Goal: Information Seeking & Learning: Check status

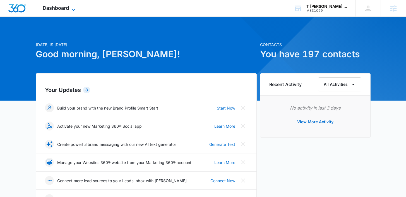
click at [62, 7] on span "Dashboard" at bounding box center [56, 8] width 26 height 6
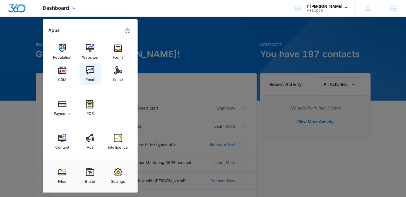
click at [84, 77] on link "Email" at bounding box center [90, 73] width 21 height 21
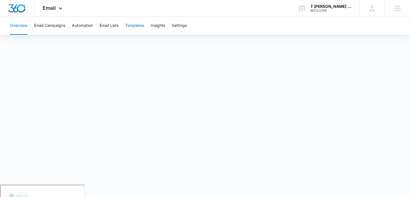
click at [136, 25] on button "Templates" at bounding box center [134, 26] width 19 height 18
click at [51, 24] on button "Email Campaigns" at bounding box center [49, 26] width 31 height 18
click at [16, 28] on button "Overview" at bounding box center [18, 26] width 17 height 18
click at [55, 13] on div "Email Apps Reputation Websites Forms CRM Email Social Payments POS Content Ads …" at bounding box center [53, 8] width 38 height 16
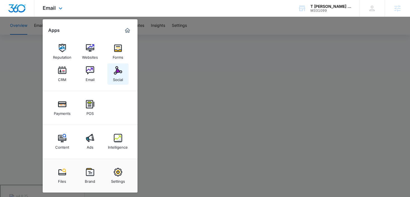
click at [115, 78] on div "Social" at bounding box center [118, 78] width 10 height 7
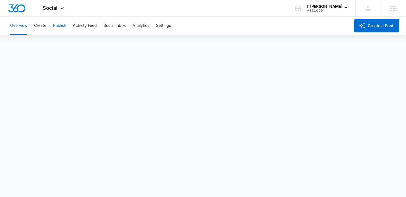
click at [61, 27] on button "Publish" at bounding box center [59, 26] width 13 height 18
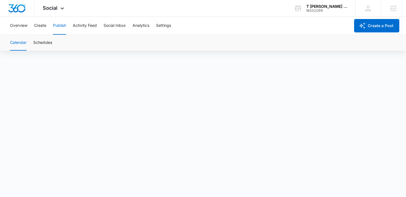
scroll to position [4, 0]
click at [42, 41] on button "Schedules" at bounding box center [42, 43] width 19 height 16
click at [44, 25] on button "Create" at bounding box center [40, 26] width 12 height 18
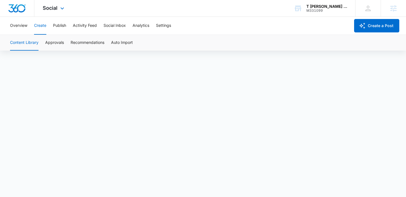
click at [53, 11] on div "Social Apps Reputation Websites Forms CRM Email Social Payments POS Content Ads…" at bounding box center [54, 8] width 40 height 16
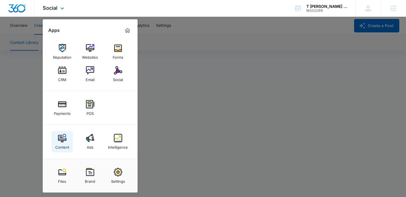
click at [56, 141] on link "Content" at bounding box center [62, 141] width 21 height 21
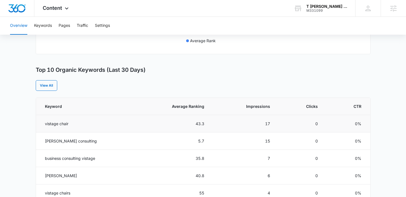
scroll to position [198, 0]
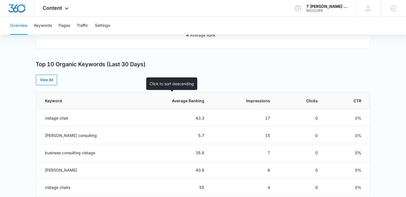
click at [183, 105] on th "Average Ranking" at bounding box center [172, 100] width 78 height 17
click at [182, 102] on span "Average Ranking" at bounding box center [176, 101] width 56 height 6
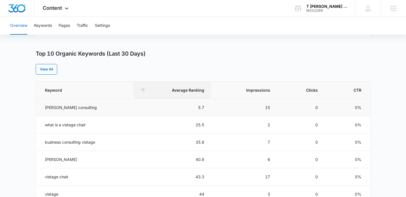
scroll to position [111, 0]
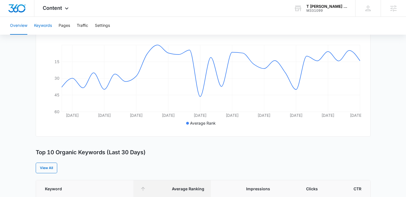
click at [43, 23] on button "Keywords" at bounding box center [43, 26] width 18 height 18
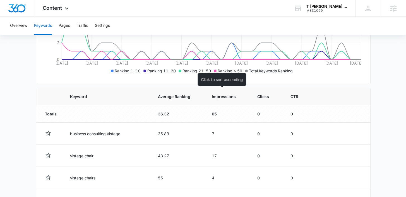
click at [212, 98] on span "Impressions" at bounding box center [224, 96] width 24 height 6
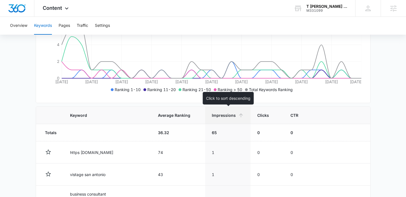
scroll to position [142, 0]
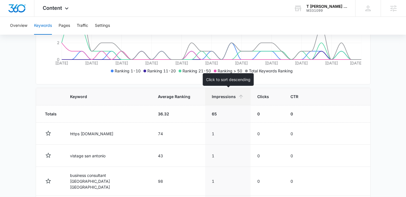
click at [239, 99] on icon at bounding box center [241, 96] width 6 height 6
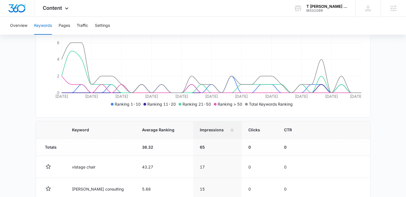
scroll to position [0, 0]
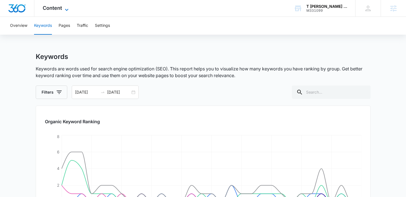
click at [64, 7] on icon at bounding box center [66, 9] width 7 height 7
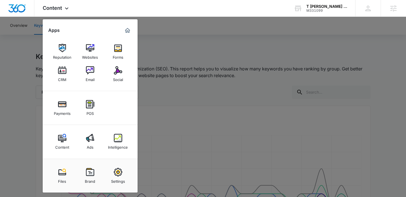
click at [114, 69] on img at bounding box center [118, 70] width 8 height 8
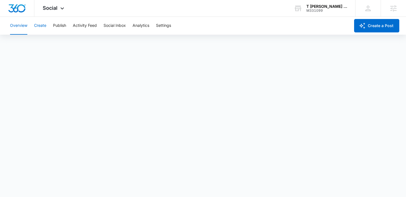
click at [45, 26] on button "Create" at bounding box center [40, 26] width 12 height 18
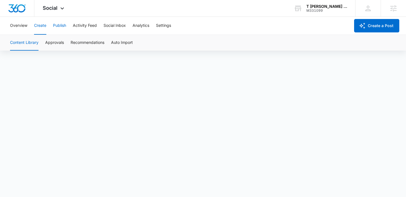
click at [60, 28] on button "Publish" at bounding box center [59, 26] width 13 height 18
click at [41, 42] on button "Schedules" at bounding box center [42, 43] width 19 height 16
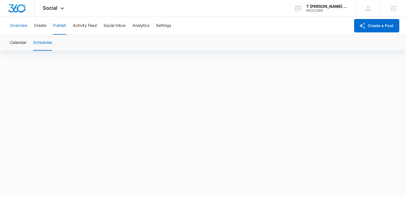
click at [23, 25] on button "Overview" at bounding box center [18, 26] width 17 height 18
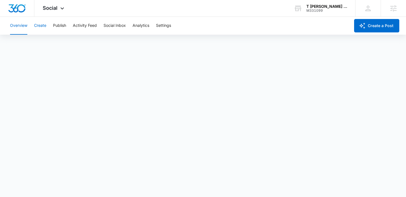
click at [39, 26] on button "Create" at bounding box center [40, 26] width 12 height 18
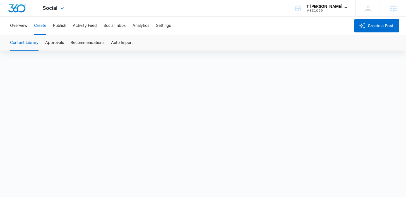
click at [40, 13] on div "Social Apps Reputation Websites Forms CRM Email Social Payments POS Content Ads…" at bounding box center [54, 8] width 40 height 16
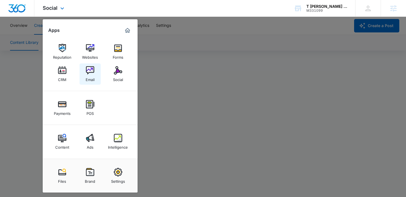
click at [93, 71] on img at bounding box center [90, 70] width 8 height 8
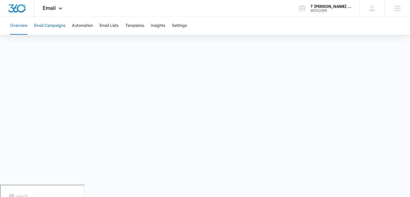
click at [65, 22] on button "Email Campaigns" at bounding box center [49, 26] width 31 height 18
click at [56, 5] on div "Email Apps Reputation Websites Forms CRM Email Social Payments POS Content Ads …" at bounding box center [53, 8] width 38 height 16
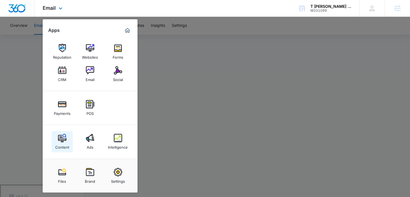
click at [57, 135] on link "Content" at bounding box center [62, 141] width 21 height 21
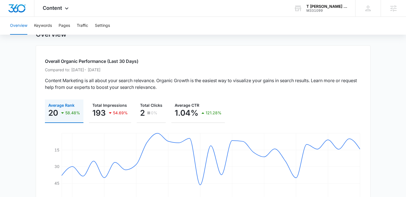
scroll to position [24, 0]
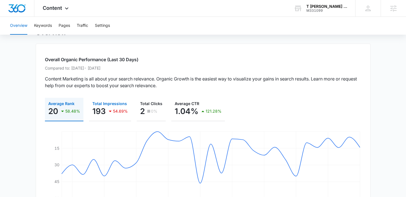
click at [116, 112] on p "54.69%" at bounding box center [120, 111] width 15 height 4
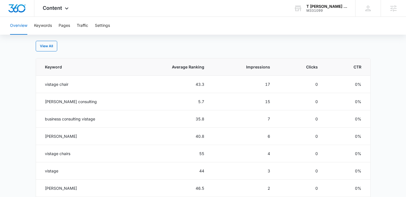
scroll to position [241, 0]
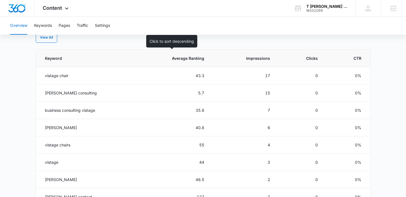
click at [180, 56] on span "Average Ranking" at bounding box center [176, 58] width 56 height 6
click at [198, 59] on span "Average Ranking" at bounding box center [176, 58] width 56 height 6
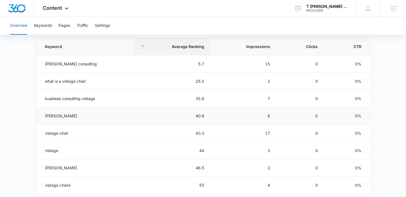
scroll to position [249, 0]
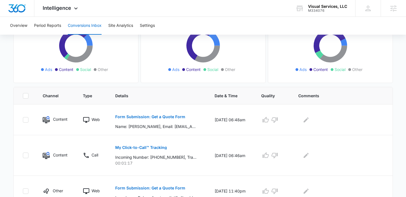
scroll to position [73, 0]
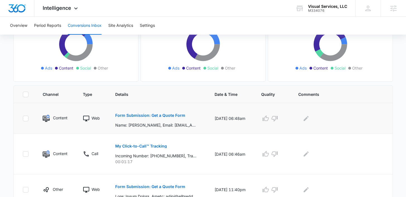
click at [128, 114] on p "Form Submission: Get a Quote Form" at bounding box center [150, 115] width 70 height 4
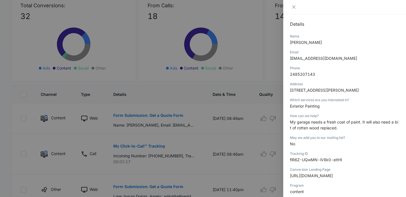
scroll to position [59, 0]
click at [206, 138] on div at bounding box center [203, 98] width 406 height 197
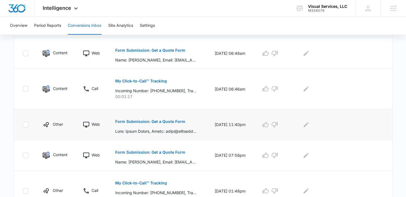
scroll to position [141, 0]
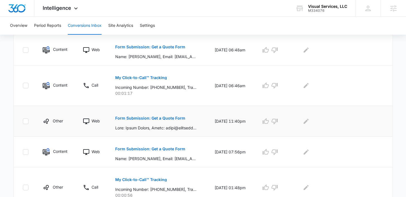
click at [165, 119] on p "Form Submission: Get a Quote Form" at bounding box center [150, 118] width 70 height 4
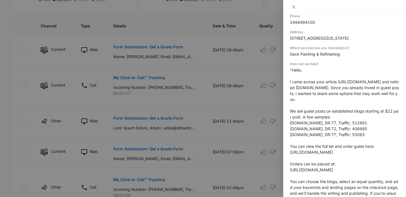
scroll to position [110, 0]
click at [293, 7] on icon "close" at bounding box center [294, 7] width 4 height 4
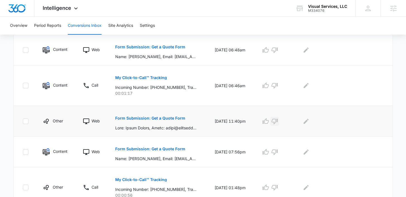
click at [278, 121] on icon "button" at bounding box center [274, 121] width 7 height 7
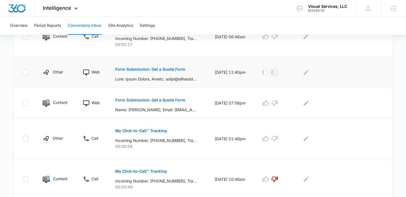
scroll to position [194, 0]
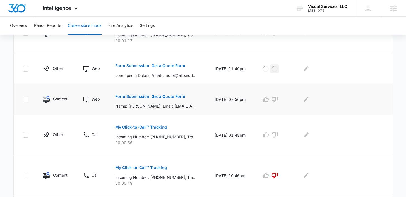
click at [152, 93] on button "Form Submission: Get a Quote Form" at bounding box center [150, 96] width 70 height 13
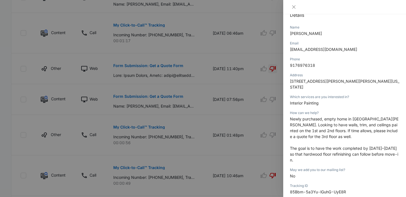
scroll to position [72, 0]
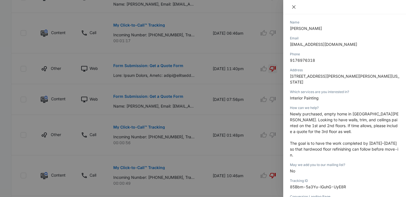
click at [294, 9] on button "Close" at bounding box center [294, 6] width 8 height 5
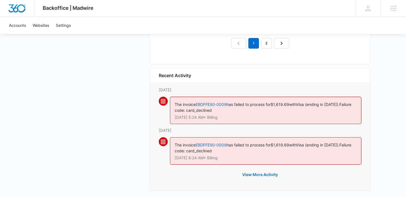
scroll to position [636, 0]
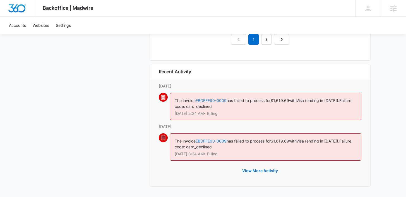
click at [215, 100] on link "EBDFFE90-0009" at bounding box center [211, 100] width 31 height 5
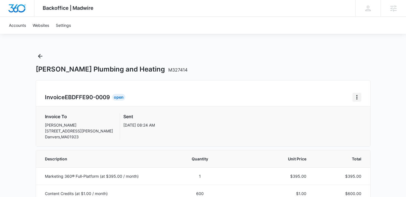
click at [358, 96] on icon "Home" at bounding box center [357, 97] width 7 height 7
click at [365, 112] on link "Download Invoice" at bounding box center [375, 112] width 32 height 5
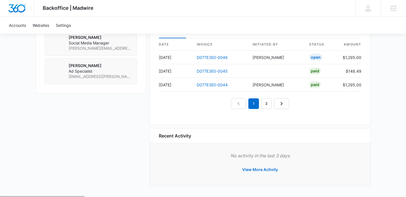
scroll to position [539, 0]
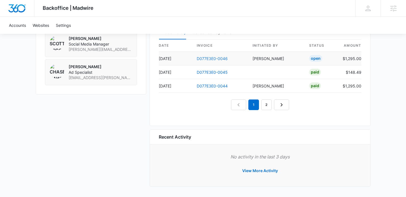
click at [212, 57] on link "D077E3E0-0046" at bounding box center [212, 58] width 31 height 5
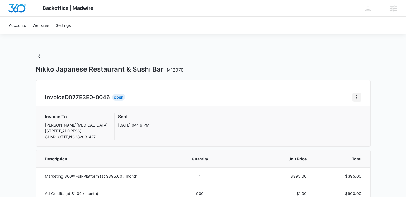
click at [358, 96] on icon "Home" at bounding box center [357, 97] width 7 height 7
click at [362, 111] on link "Download Invoice" at bounding box center [375, 112] width 32 height 5
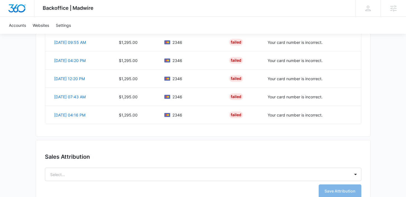
scroll to position [471, 0]
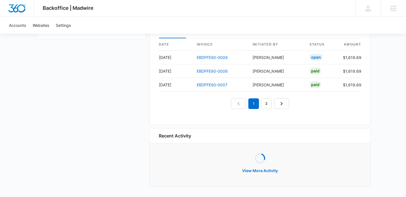
scroll to position [573, 0]
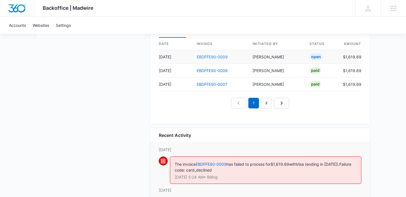
click at [209, 57] on link "EBDFFE90-0009" at bounding box center [212, 56] width 31 height 5
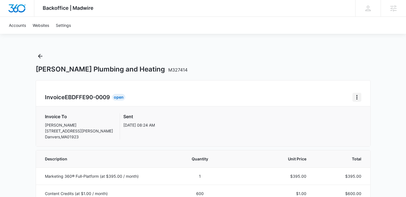
click at [358, 95] on icon "Home" at bounding box center [357, 97] width 7 height 7
click at [363, 113] on link "Download Invoice" at bounding box center [375, 112] width 32 height 5
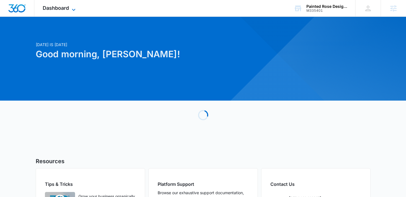
click at [64, 10] on span "Dashboard" at bounding box center [56, 8] width 26 height 6
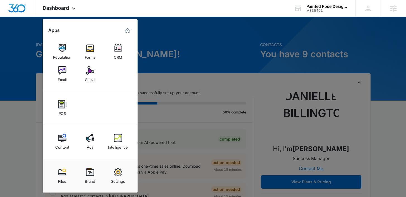
click at [63, 74] on img at bounding box center [62, 70] width 8 height 8
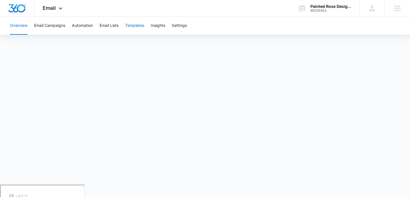
click at [131, 25] on button "Templates" at bounding box center [134, 26] width 19 height 18
click at [130, 26] on button "Templates" at bounding box center [134, 26] width 19 height 18
click at [134, 31] on button "Templates" at bounding box center [134, 26] width 19 height 18
click at [85, 23] on button "Automation" at bounding box center [82, 26] width 21 height 18
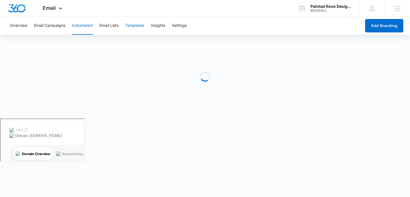
click at [140, 25] on button "Templates" at bounding box center [134, 26] width 19 height 18
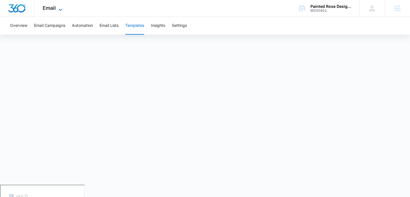
click at [61, 11] on icon at bounding box center [60, 9] width 7 height 7
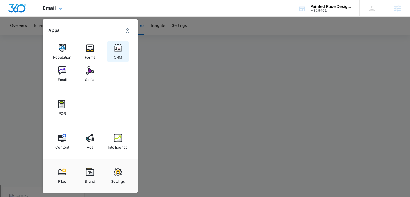
click at [111, 52] on link "CRM" at bounding box center [117, 51] width 21 height 21
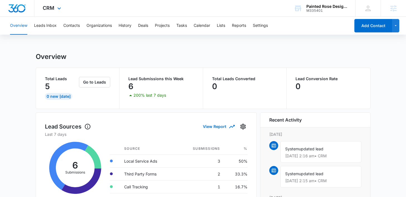
click at [50, 11] on div "CRM Apps Reputation Forms CRM Email Social POS Content Ads Intelligence Files B…" at bounding box center [52, 8] width 37 height 16
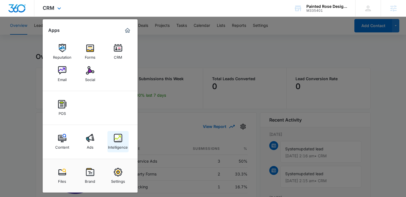
click at [111, 150] on link "Intelligence" at bounding box center [117, 141] width 21 height 21
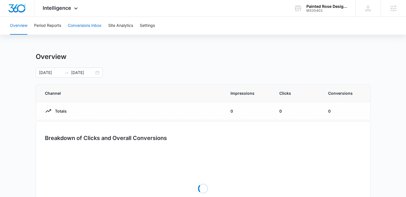
click at [81, 23] on button "Conversions Inbox" at bounding box center [85, 26] width 34 height 18
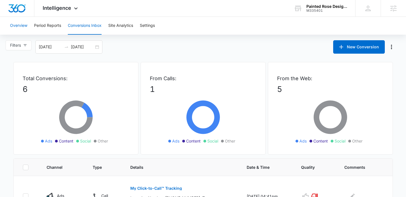
click at [16, 23] on button "Overview" at bounding box center [18, 26] width 17 height 18
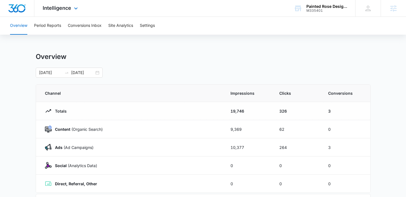
click at [59, 12] on div "Intelligence Apps Reputation Forms CRM Email Social POS Content Ads Intelligenc…" at bounding box center [60, 8] width 53 height 16
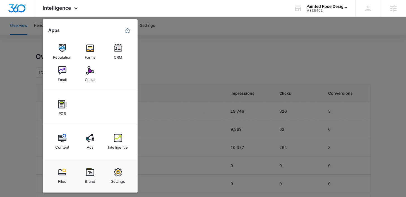
click at [169, 88] on div at bounding box center [203, 98] width 406 height 197
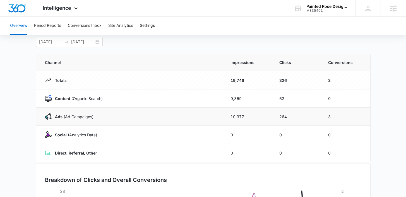
scroll to position [31, 0]
click at [56, 11] on div "Intelligence Apps Reputation Forms CRM Email Social POS Content Ads Intelligenc…" at bounding box center [60, 8] width 53 height 16
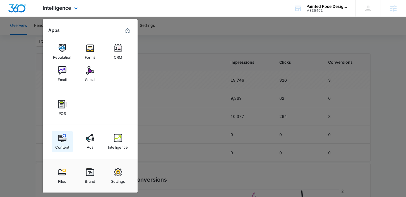
click at [70, 138] on link "Content" at bounding box center [62, 141] width 21 height 21
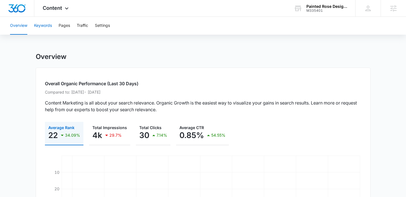
click at [47, 25] on button "Keywords" at bounding box center [43, 26] width 18 height 18
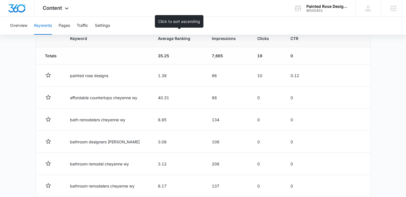
click at [166, 40] on span "Average Ranking" at bounding box center [174, 38] width 32 height 6
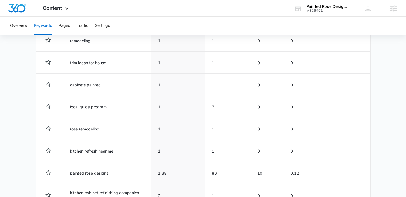
scroll to position [236, 0]
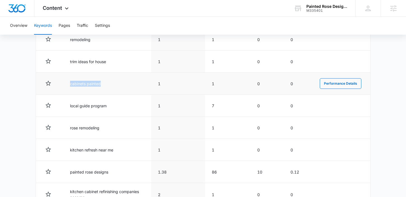
drag, startPoint x: 105, startPoint y: 85, endPoint x: 68, endPoint y: 85, distance: 37.7
click at [68, 85] on td "cabinets painted" at bounding box center [107, 84] width 88 height 22
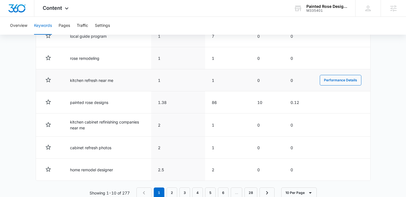
scroll to position [313, 0]
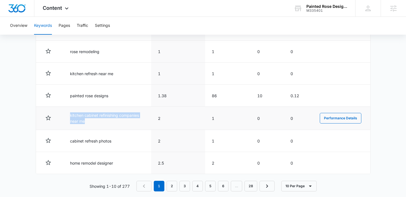
drag, startPoint x: 93, startPoint y: 121, endPoint x: 64, endPoint y: 116, distance: 29.5
click at [64, 116] on td "kitchen cabinet refinishing companies near me" at bounding box center [107, 118] width 88 height 23
click at [172, 185] on link "2" at bounding box center [172, 186] width 11 height 11
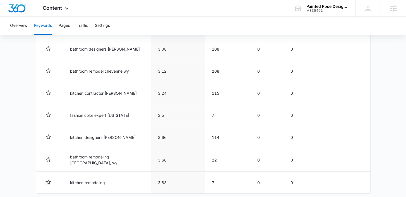
scroll to position [320, 0]
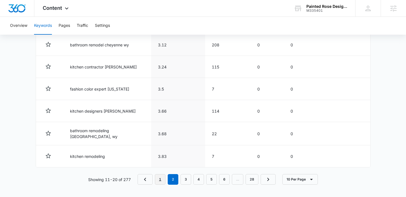
click at [158, 182] on link "1" at bounding box center [160, 179] width 11 height 11
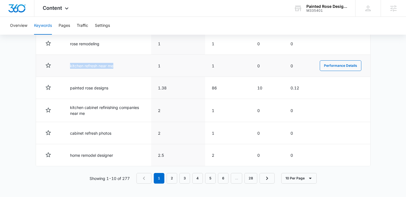
drag, startPoint x: 120, startPoint y: 66, endPoint x: 66, endPoint y: 65, distance: 53.9
click at [66, 65] on td "kitchen refresh near me" at bounding box center [107, 66] width 88 height 22
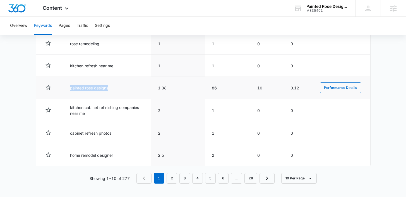
drag, startPoint x: 111, startPoint y: 88, endPoint x: 57, endPoint y: 87, distance: 53.9
click at [57, 87] on tr "painted rose designs 1.38 86 10 0.12 Performance Details" at bounding box center [203, 88] width 334 height 22
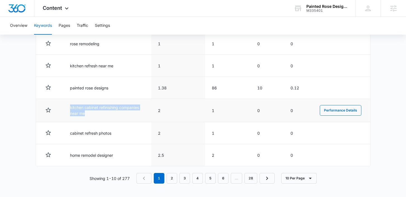
drag, startPoint x: 89, startPoint y: 115, endPoint x: 64, endPoint y: 108, distance: 26.1
click at [64, 108] on td "kitchen cabinet refinishing companies near me" at bounding box center [107, 110] width 88 height 23
click at [171, 177] on link "2" at bounding box center [172, 178] width 11 height 11
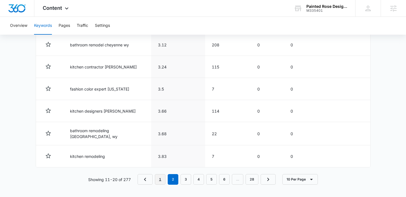
click at [163, 178] on link "1" at bounding box center [160, 179] width 11 height 11
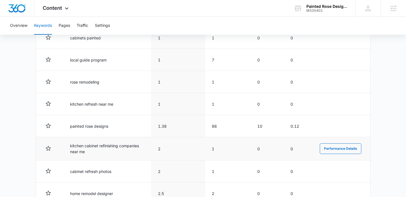
scroll to position [287, 0]
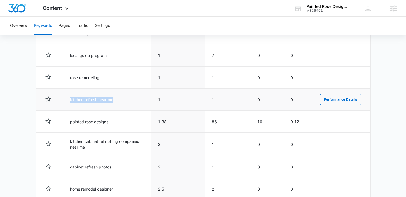
drag, startPoint x: 118, startPoint y: 100, endPoint x: 69, endPoint y: 99, distance: 49.1
click at [69, 99] on td "kitchen refresh near me" at bounding box center [107, 99] width 88 height 22
drag, startPoint x: 162, startPoint y: 99, endPoint x: 150, endPoint y: 99, distance: 12.0
click at [150, 99] on tr "kitchen refresh near me 1 1 0 0 Performance Details" at bounding box center [203, 99] width 334 height 22
drag, startPoint x: 121, startPoint y: 100, endPoint x: 64, endPoint y: 100, distance: 56.4
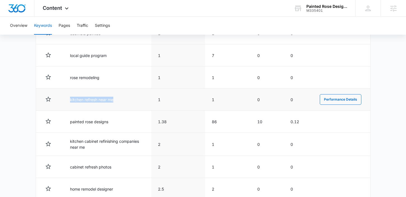
click at [64, 100] on td "kitchen refresh near me" at bounding box center [107, 99] width 88 height 22
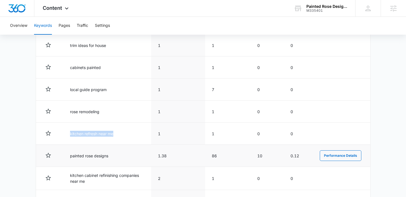
scroll to position [247, 0]
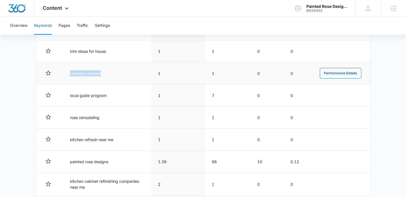
drag, startPoint x: 101, startPoint y: 72, endPoint x: 69, endPoint y: 71, distance: 31.8
click at [69, 71] on td "cabinets painted" at bounding box center [107, 73] width 88 height 22
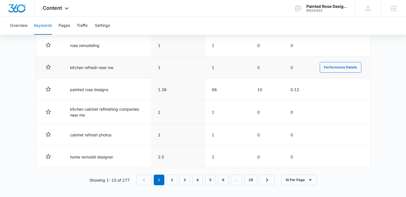
scroll to position [320, 0]
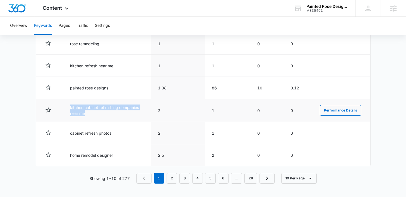
drag, startPoint x: 90, startPoint y: 115, endPoint x: 64, endPoint y: 105, distance: 27.9
click at [64, 105] on td "kitchen cabinet refinishing companies near me" at bounding box center [107, 110] width 88 height 23
click at [172, 179] on link "2" at bounding box center [172, 178] width 11 height 11
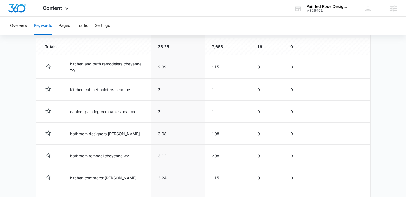
scroll to position [208, 0]
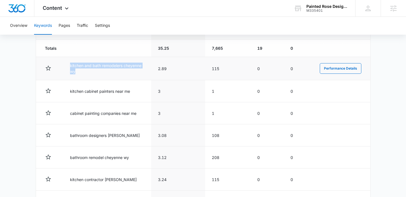
drag, startPoint x: 85, startPoint y: 73, endPoint x: 65, endPoint y: 65, distance: 22.2
click at [65, 65] on td "kitchen and bath remodelers cheyenne wy" at bounding box center [107, 68] width 88 height 23
drag, startPoint x: 227, startPoint y: 70, endPoint x: 210, endPoint y: 69, distance: 17.3
click at [210, 69] on td "115" at bounding box center [227, 68] width 45 height 23
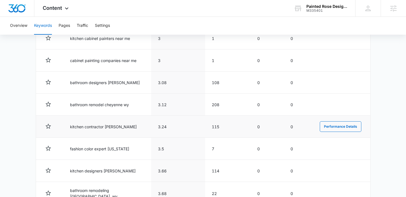
scroll to position [264, 0]
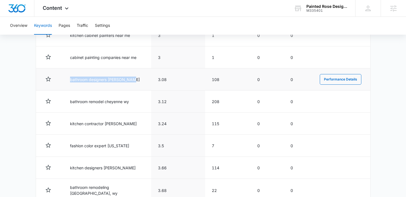
drag, startPoint x: 136, startPoint y: 78, endPoint x: 62, endPoint y: 79, distance: 73.4
click at [62, 79] on tr "bathroom designers cheyenne wy 3.08 108 0 0 Performance Details" at bounding box center [203, 79] width 334 height 22
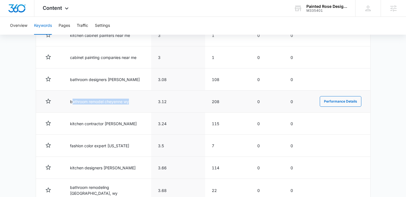
drag, startPoint x: 136, startPoint y: 102, endPoint x: 72, endPoint y: 102, distance: 64.5
click at [72, 102] on td "bathroom remodel cheyenne wy" at bounding box center [107, 101] width 88 height 22
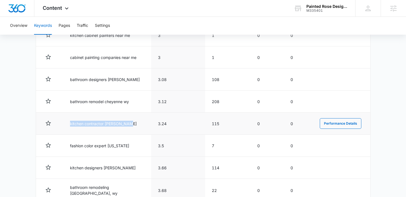
drag, startPoint x: 136, startPoint y: 123, endPoint x: 62, endPoint y: 121, distance: 74.0
click at [62, 121] on tr "kitchen contractor cheyenne wy 3.24 115 0 0 Performance Details" at bounding box center [203, 123] width 334 height 22
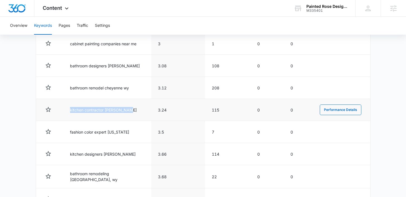
scroll to position [284, 0]
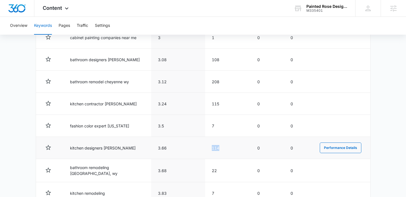
drag, startPoint x: 227, startPoint y: 147, endPoint x: 205, endPoint y: 146, distance: 21.5
click at [205, 146] on tr "kitchen designers cheyenne wy 3.66 114 0 0 Performance Details" at bounding box center [203, 148] width 334 height 22
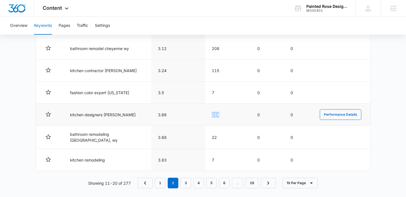
scroll to position [320, 0]
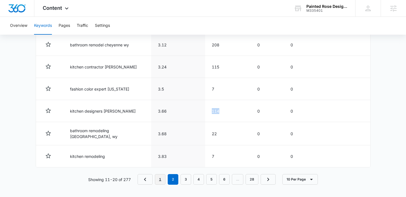
click at [159, 181] on link "1" at bounding box center [160, 179] width 11 height 11
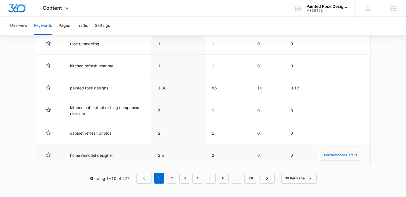
scroll to position [318, 0]
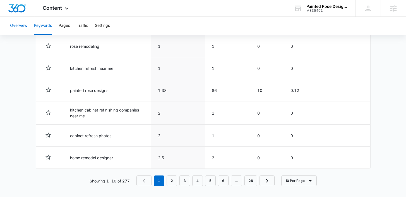
click at [24, 22] on button "Overview" at bounding box center [18, 26] width 17 height 18
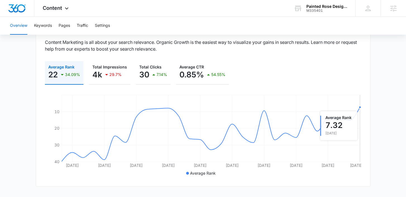
scroll to position [63, 0]
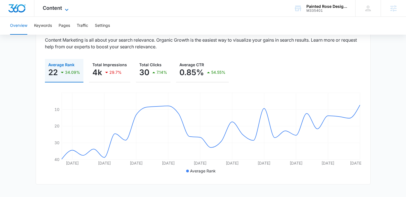
click at [56, 6] on span "Content" at bounding box center [52, 8] width 19 height 6
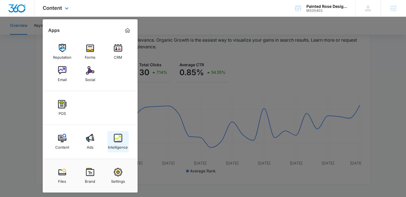
click at [113, 137] on link "Intelligence" at bounding box center [117, 141] width 21 height 21
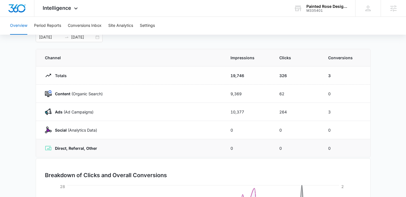
scroll to position [31, 0]
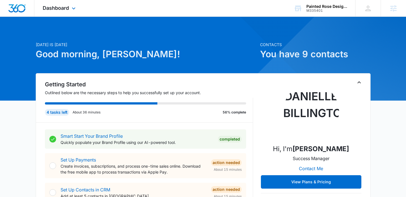
click at [68, 4] on div "Dashboard Apps Reputation Forms CRM Email Social POS Content Ads Intelligence F…" at bounding box center [59, 8] width 51 height 16
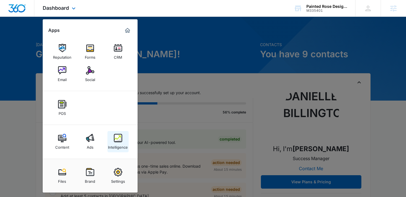
click at [112, 147] on div "Intelligence" at bounding box center [118, 145] width 20 height 7
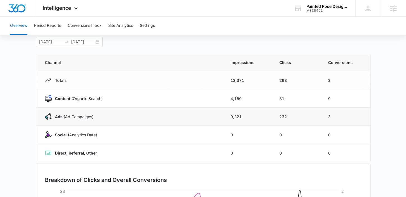
scroll to position [28, 0]
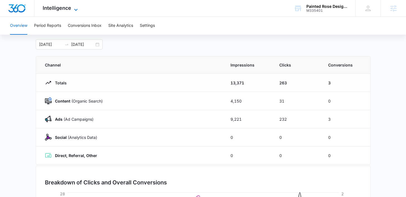
click at [75, 7] on icon at bounding box center [76, 9] width 7 height 7
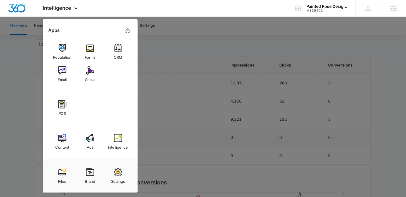
click at [60, 139] on img at bounding box center [62, 138] width 8 height 8
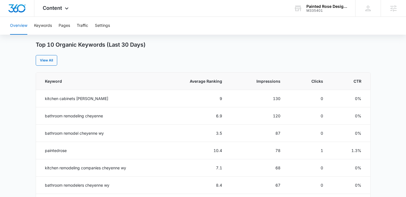
scroll to position [220, 0]
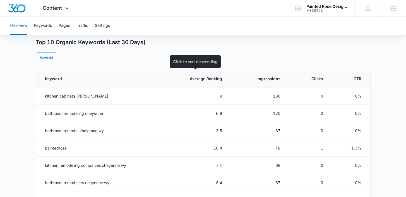
click at [209, 79] on span "Average Ranking" at bounding box center [198, 79] width 47 height 6
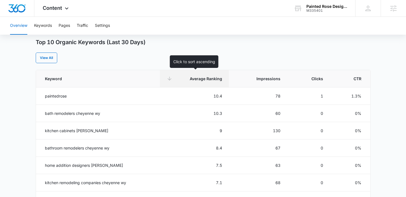
click at [209, 79] on span "Average Ranking" at bounding box center [198, 79] width 47 height 6
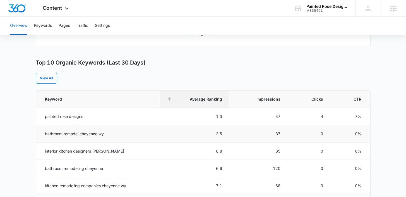
scroll to position [195, 0]
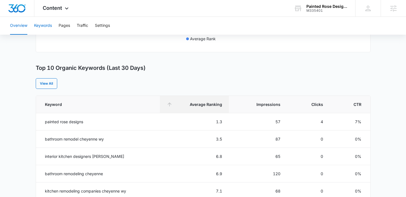
click at [46, 27] on button "Keywords" at bounding box center [43, 26] width 18 height 18
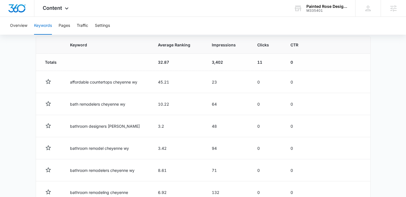
scroll to position [194, 0]
click at [170, 46] on span "Average Ranking" at bounding box center [174, 45] width 32 height 6
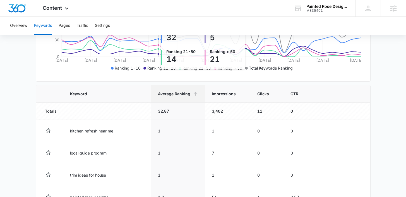
scroll to position [112, 0]
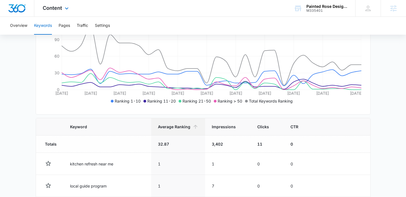
click at [45, 12] on div "Content Apps Reputation Forms CRM Email Social POS Content Ads Intelligence Fil…" at bounding box center [56, 8] width 44 height 16
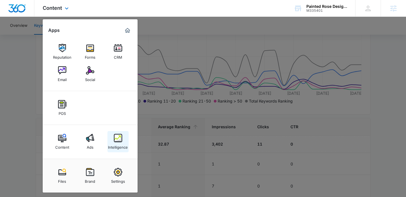
click at [115, 147] on div "Intelligence" at bounding box center [118, 145] width 20 height 7
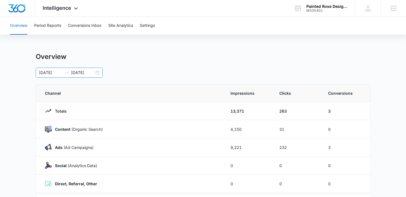
click at [99, 73] on div "09/01/2025 10/02/2025" at bounding box center [69, 73] width 67 height 10
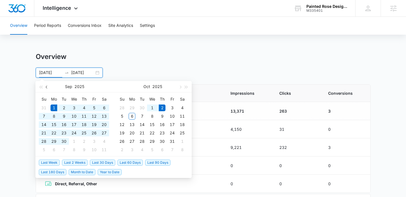
click at [49, 87] on button "button" at bounding box center [47, 86] width 6 height 11
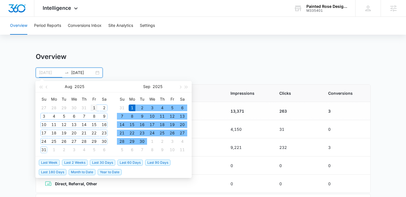
type input "08/01/2025"
click at [94, 107] on div "1" at bounding box center [94, 107] width 7 height 7
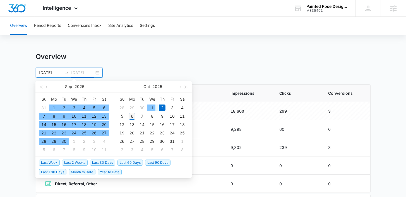
type input "[DATE]"
click at [132, 117] on div "6" at bounding box center [132, 116] width 7 height 7
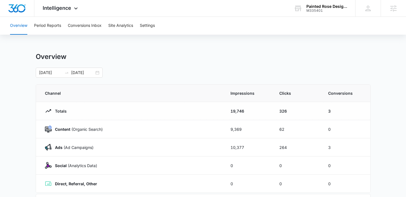
click at [387, 115] on main "Overview 08/01/2025 10/06/2025 Sep 2025 Su Mo Tu We Th Fr Sa 31 1 2 3 4 5 6 7 8…" at bounding box center [203, 198] width 406 height 293
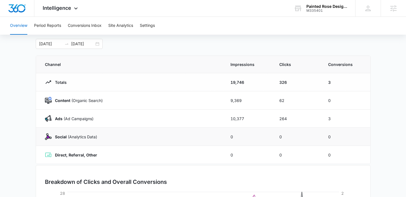
scroll to position [31, 0]
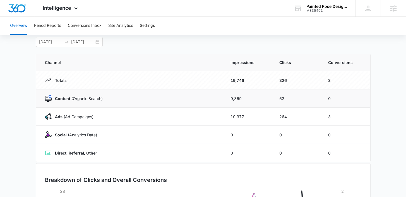
drag, startPoint x: 248, startPoint y: 97, endPoint x: 225, endPoint y: 101, distance: 23.2
click at [226, 101] on td "9,369" at bounding box center [248, 98] width 49 height 18
drag, startPoint x: 294, startPoint y: 100, endPoint x: 268, endPoint y: 100, distance: 26.8
click at [268, 100] on tr "Content (Organic Search) 9,369 62 0" at bounding box center [203, 98] width 334 height 18
drag, startPoint x: 294, startPoint y: 115, endPoint x: 280, endPoint y: 115, distance: 14.2
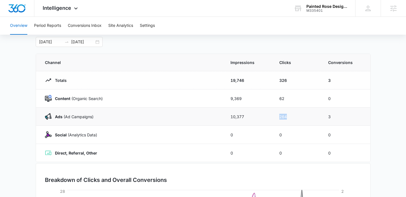
click at [280, 115] on td "264" at bounding box center [297, 116] width 49 height 18
drag, startPoint x: 288, startPoint y: 81, endPoint x: 278, endPoint y: 81, distance: 9.8
click at [278, 81] on td "326" at bounding box center [297, 80] width 49 height 18
drag, startPoint x: 287, startPoint y: 117, endPoint x: 277, endPoint y: 117, distance: 10.1
click at [277, 117] on td "264" at bounding box center [297, 116] width 49 height 18
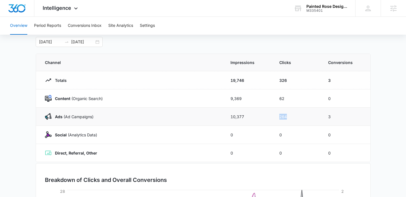
click at [280, 120] on td "264" at bounding box center [297, 116] width 49 height 18
drag, startPoint x: 291, startPoint y: 116, endPoint x: 275, endPoint y: 115, distance: 16.5
click at [275, 115] on td "264" at bounding box center [297, 116] width 49 height 18
click at [290, 114] on td "264" at bounding box center [297, 116] width 49 height 18
drag, startPoint x: 290, startPoint y: 114, endPoint x: 277, endPoint y: 114, distance: 12.8
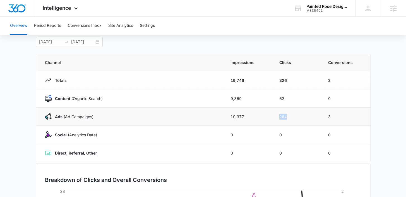
click at [277, 114] on td "264" at bounding box center [297, 116] width 49 height 18
drag, startPoint x: 291, startPoint y: 79, endPoint x: 277, endPoint y: 79, distance: 13.1
click at [277, 79] on td "326" at bounding box center [297, 80] width 49 height 18
drag, startPoint x: 289, startPoint y: 81, endPoint x: 276, endPoint y: 79, distance: 13.2
click at [276, 79] on td "326" at bounding box center [297, 80] width 49 height 18
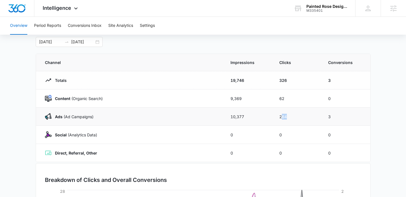
drag, startPoint x: 289, startPoint y: 116, endPoint x: 282, endPoint y: 115, distance: 7.3
click at [282, 115] on td "264" at bounding box center [297, 116] width 49 height 18
drag, startPoint x: 289, startPoint y: 80, endPoint x: 277, endPoint y: 79, distance: 12.3
click at [277, 79] on td "326" at bounding box center [297, 80] width 49 height 18
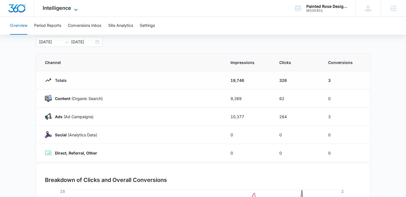
click at [54, 8] on span "Intelligence" at bounding box center [57, 8] width 28 height 6
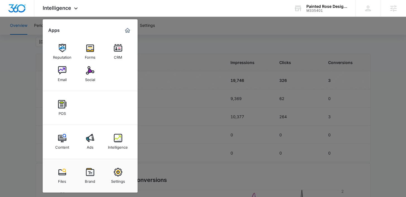
click at [180, 36] on div at bounding box center [203, 98] width 406 height 197
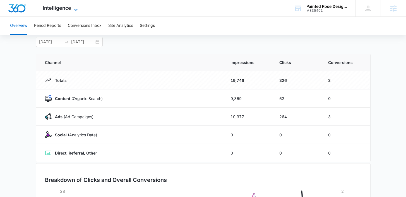
click at [47, 9] on span "Intelligence" at bounding box center [57, 8] width 28 height 6
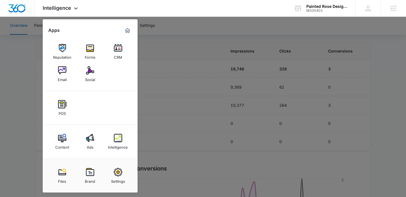
scroll to position [35, 0]
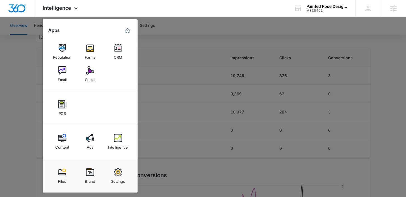
click at [150, 46] on div at bounding box center [203, 98] width 406 height 197
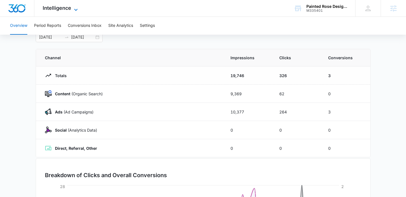
click at [69, 9] on span "Intelligence" at bounding box center [57, 8] width 28 height 6
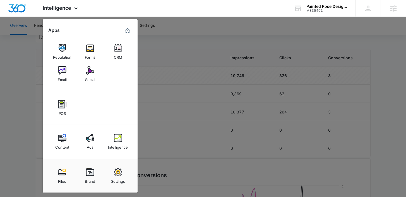
click at [172, 56] on div at bounding box center [203, 98] width 406 height 197
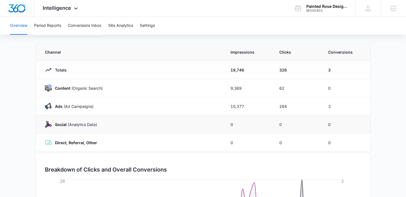
scroll to position [41, 0]
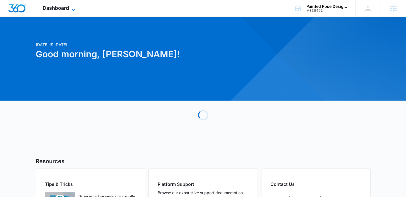
click at [65, 6] on span "Dashboard" at bounding box center [56, 8] width 26 height 6
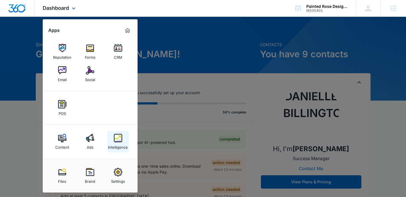
click at [107, 145] on link "Intelligence" at bounding box center [117, 141] width 21 height 21
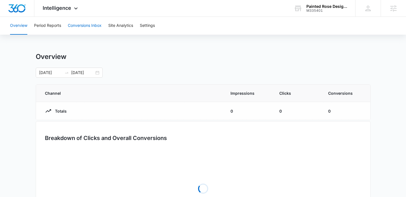
click at [81, 23] on button "Conversions Inbox" at bounding box center [85, 26] width 34 height 18
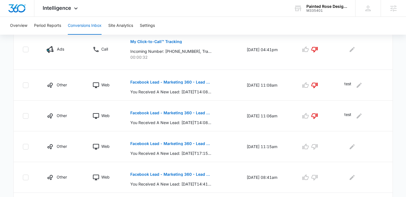
scroll to position [184, 0]
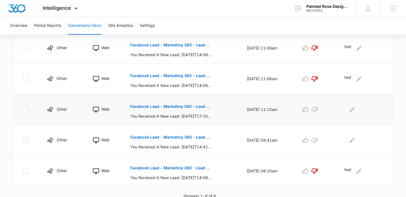
click at [152, 106] on p "Facebook Lead - Marketing 360 - Lead Form" at bounding box center [170, 106] width 81 height 4
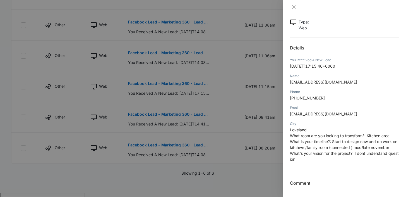
scroll to position [40, 0]
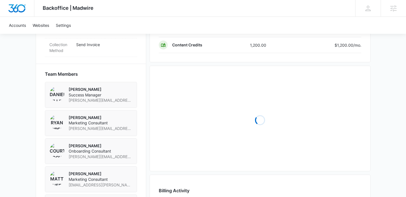
scroll to position [392, 0]
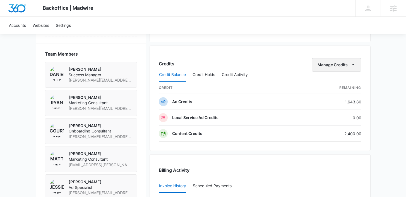
click at [323, 67] on button "Manage Credits" at bounding box center [337, 64] width 50 height 13
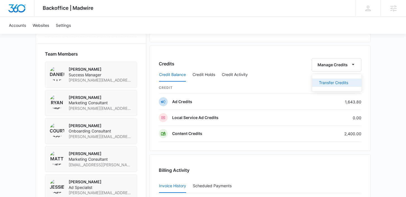
click at [323, 81] on div "Transfer Credits" at bounding box center [333, 83] width 29 height 4
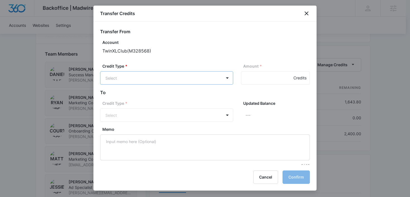
click at [155, 79] on body "Backoffice | Madwire Apps Settings DB [PERSON_NAME] [PERSON_NAME][EMAIL_ADDRESS…" at bounding box center [205, 1] width 410 height 786
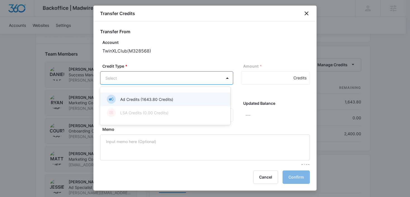
click at [150, 99] on p "Ad Credits (1643.80 Credits)" at bounding box center [146, 99] width 53 height 6
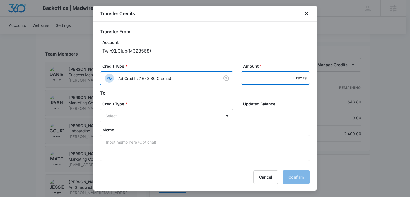
click at [259, 77] on input "Amount *" at bounding box center [275, 77] width 69 height 13
type input "1600"
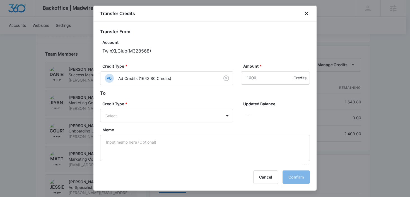
click at [191, 122] on div "Credit Type * Select Updated Balance ---" at bounding box center [205, 114] width 210 height 26
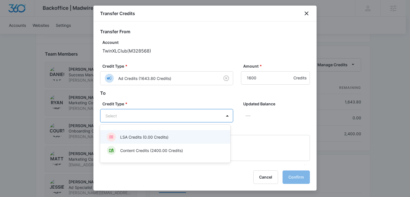
click at [190, 120] on body "Backoffice | Madwire Apps Settings DB [PERSON_NAME] [PERSON_NAME][EMAIL_ADDRESS…" at bounding box center [205, 1] width 410 height 786
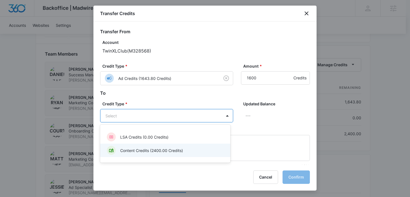
click at [182, 149] on p "Content Credits (2400.00 Credits)" at bounding box center [151, 150] width 63 height 6
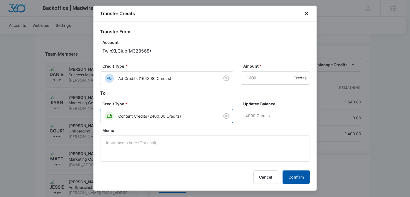
click at [304, 179] on button "Confirm" at bounding box center [296, 176] width 27 height 13
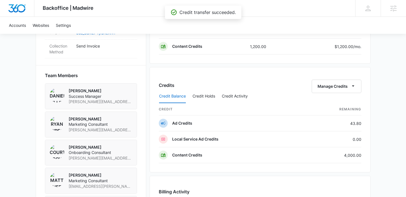
scroll to position [370, 0]
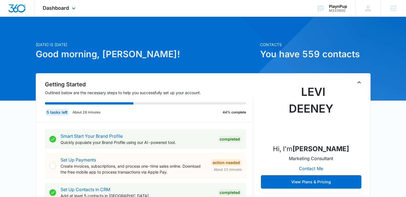
click at [67, 11] on div "Dashboard Apps Reputation Websites Forms CRM Email Social Shop Payments POS Con…" at bounding box center [59, 8] width 51 height 16
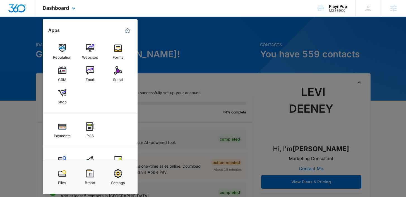
scroll to position [11, 0]
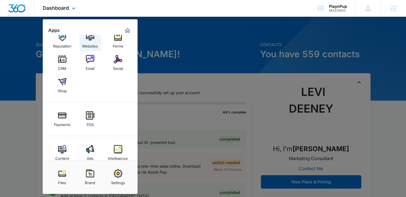
click at [89, 41] on div "Websites" at bounding box center [90, 44] width 16 height 7
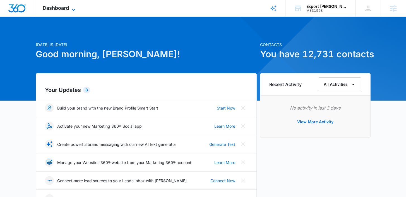
click at [73, 8] on icon at bounding box center [73, 9] width 7 height 7
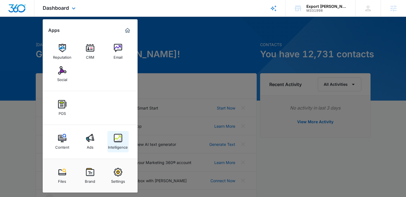
click at [119, 140] on img at bounding box center [118, 138] width 8 height 8
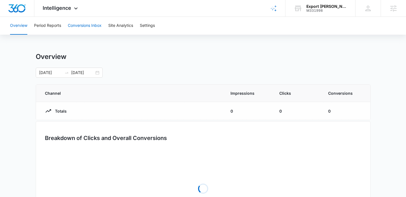
click at [72, 31] on button "Conversions Inbox" at bounding box center [85, 26] width 34 height 18
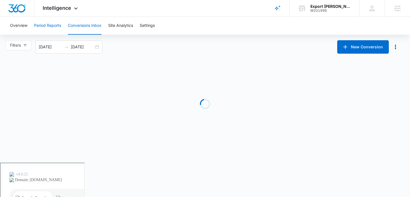
click at [53, 23] on button "Period Reports" at bounding box center [47, 26] width 27 height 18
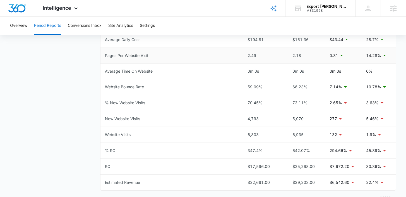
scroll to position [293, 0]
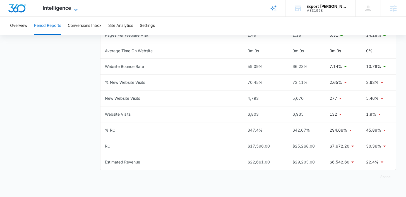
click at [61, 5] on span "Intelligence" at bounding box center [57, 8] width 28 height 6
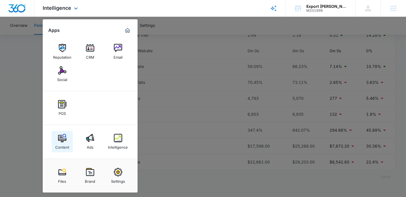
click at [63, 138] on img at bounding box center [62, 138] width 8 height 8
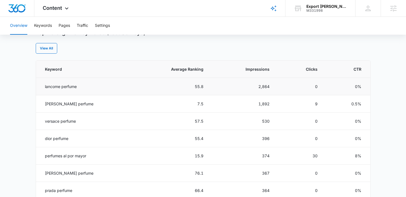
scroll to position [231, 0]
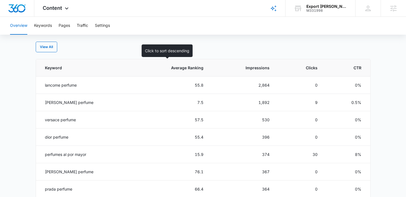
click at [183, 69] on span "Average Ranking" at bounding box center [175, 68] width 57 height 6
click at [180, 71] on th "Average Ranking" at bounding box center [171, 67] width 78 height 17
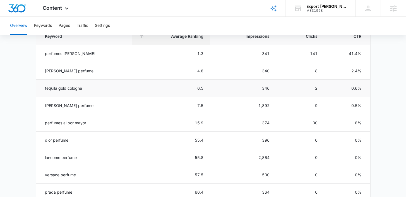
scroll to position [265, 0]
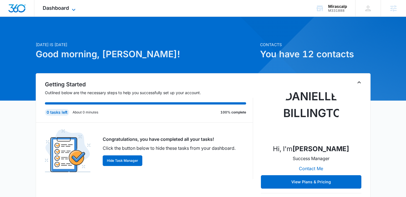
click at [65, 6] on span "Dashboard" at bounding box center [56, 8] width 26 height 6
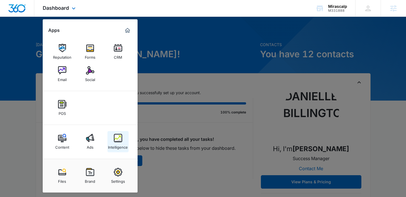
click at [116, 136] on img at bounding box center [118, 138] width 8 height 8
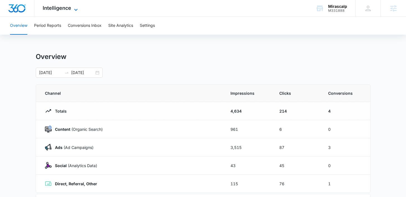
click at [73, 8] on icon at bounding box center [76, 9] width 7 height 7
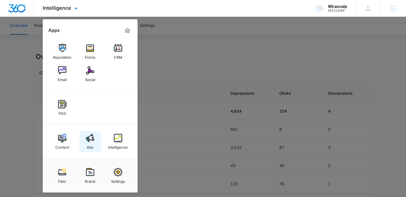
click at [90, 144] on div "Ads" at bounding box center [90, 145] width 7 height 7
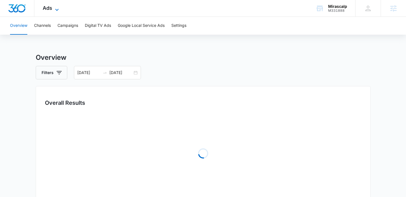
click at [54, 7] on icon at bounding box center [57, 9] width 7 height 7
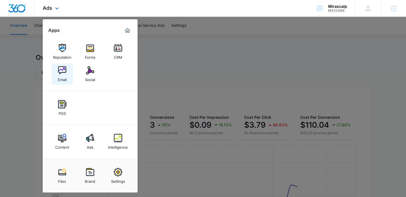
click at [61, 79] on div "Email" at bounding box center [62, 78] width 9 height 7
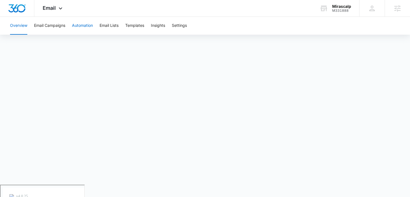
click at [77, 29] on button "Automation" at bounding box center [82, 26] width 21 height 18
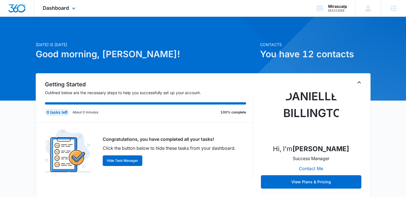
click at [71, 14] on div "Dashboard Apps Reputation Forms CRM Email Social POS Content Ads Intelligence F…" at bounding box center [59, 8] width 51 height 16
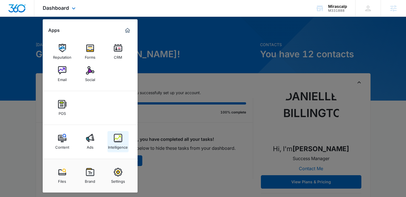
click at [121, 142] on div "Intelligence" at bounding box center [118, 145] width 20 height 7
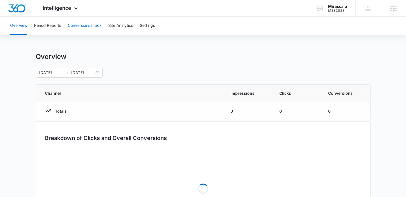
click at [83, 24] on button "Conversions Inbox" at bounding box center [85, 26] width 34 height 18
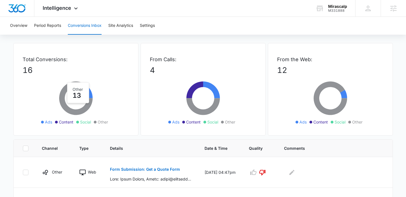
scroll to position [56, 0]
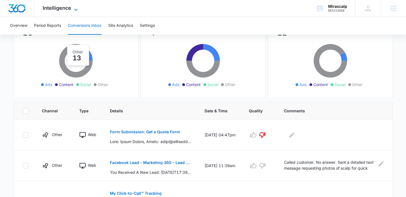
click at [68, 11] on span "Intelligence" at bounding box center [57, 8] width 28 height 6
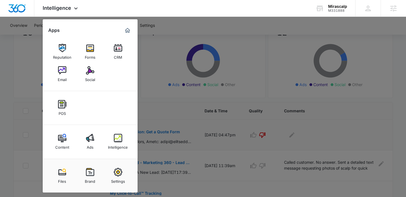
click at [93, 141] on img at bounding box center [90, 138] width 8 height 8
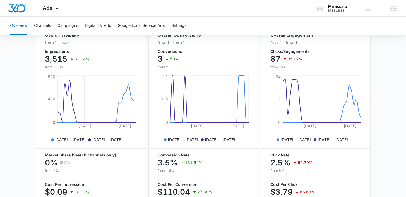
scroll to position [228, 0]
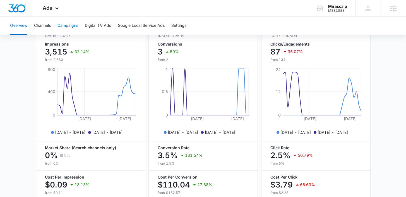
click at [73, 23] on button "Campaigns" at bounding box center [67, 26] width 21 height 18
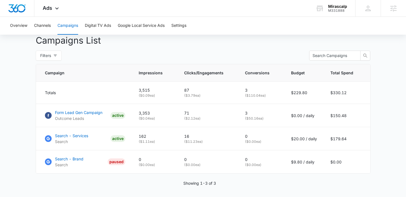
scroll to position [209, 0]
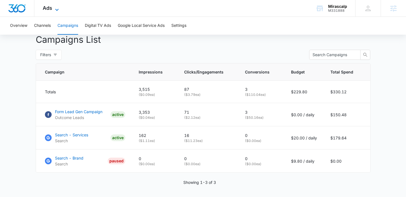
click at [55, 11] on icon at bounding box center [57, 9] width 7 height 7
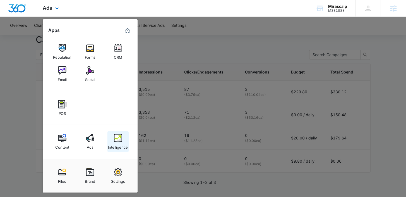
click at [114, 140] on img at bounding box center [118, 138] width 8 height 8
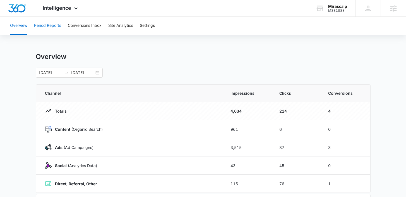
click at [52, 28] on button "Period Reports" at bounding box center [47, 26] width 27 height 18
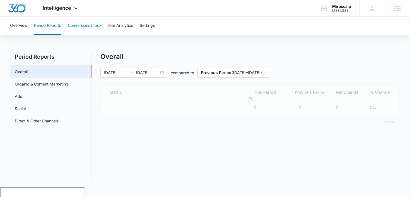
click at [76, 29] on button "Conversions Inbox" at bounding box center [85, 26] width 34 height 18
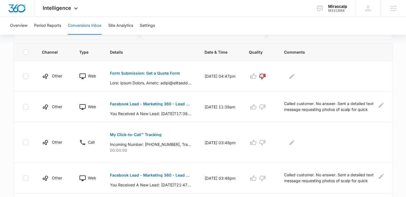
scroll to position [129, 0]
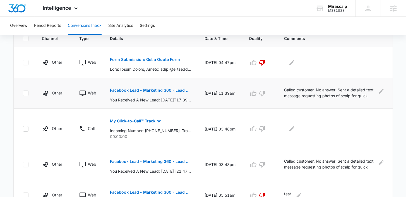
click at [150, 89] on p "Facebook Lead - Marketing 360 - Lead Form" at bounding box center [150, 90] width 81 height 4
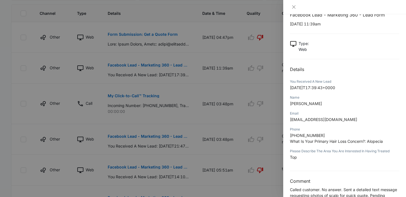
scroll to position [31, 0]
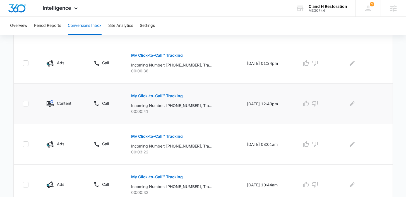
scroll to position [259, 0]
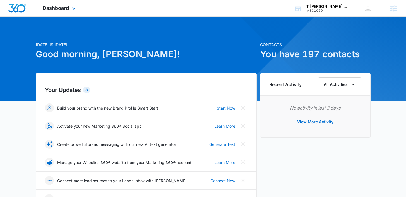
click at [62, 1] on div "Dashboard Apps Reputation Websites Forms CRM Email Social Payments POS Content …" at bounding box center [59, 8] width 51 height 16
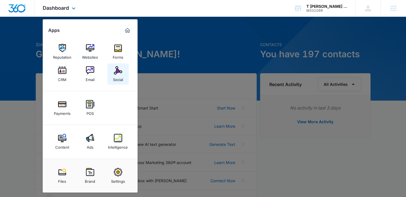
click at [116, 71] on img at bounding box center [118, 70] width 8 height 8
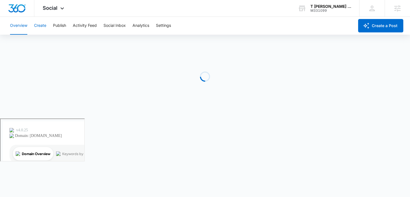
click at [41, 24] on button "Create" at bounding box center [40, 26] width 12 height 18
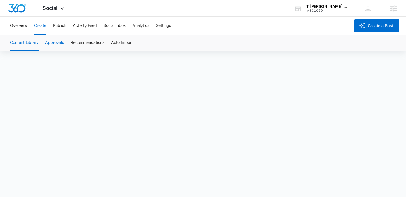
click at [51, 44] on button "Approvals" at bounding box center [54, 43] width 19 height 16
click at [89, 39] on button "Recommendations" at bounding box center [88, 43] width 34 height 16
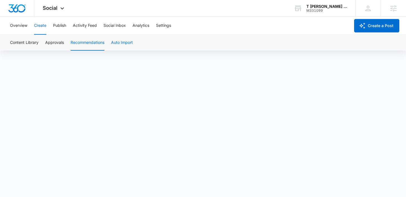
click at [122, 42] on button "Auto Import" at bounding box center [122, 43] width 22 height 16
click at [33, 44] on button "Content Library" at bounding box center [24, 43] width 28 height 16
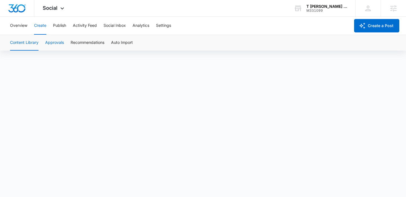
click at [62, 45] on button "Approvals" at bounding box center [54, 43] width 19 height 16
click at [30, 42] on button "Content Library" at bounding box center [24, 43] width 28 height 16
click at [51, 44] on button "Approvals" at bounding box center [54, 43] width 19 height 16
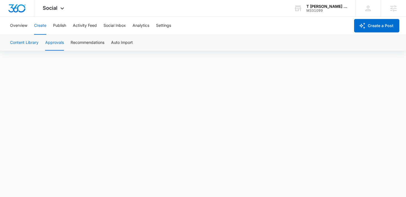
click at [30, 40] on button "Content Library" at bounding box center [24, 43] width 28 height 16
click at [96, 42] on button "Recommendations" at bounding box center [88, 43] width 34 height 16
click at [59, 25] on button "Publish" at bounding box center [59, 26] width 13 height 18
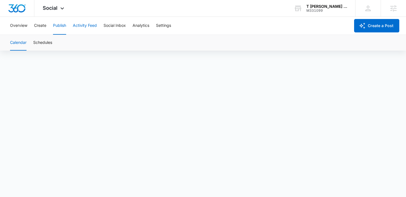
click at [84, 25] on button "Activity Feed" at bounding box center [85, 26] width 24 height 18
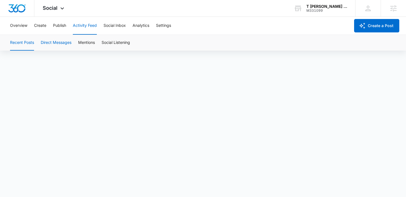
click at [64, 42] on button "Direct Messages" at bounding box center [56, 43] width 31 height 16
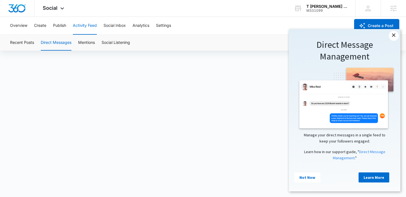
click at [392, 36] on link "×" at bounding box center [394, 36] width 10 height 10
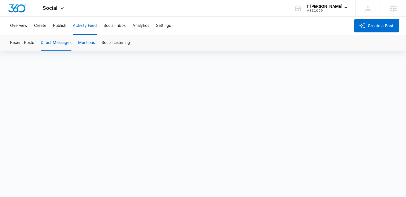
click at [87, 41] on button "Mentions" at bounding box center [86, 43] width 17 height 16
click at [114, 44] on button "Social Listening" at bounding box center [116, 43] width 28 height 16
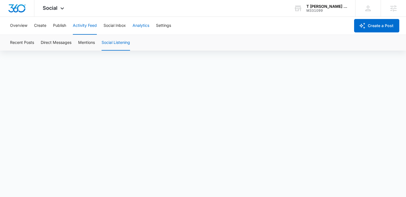
click at [136, 27] on button "Analytics" at bounding box center [141, 26] width 17 height 18
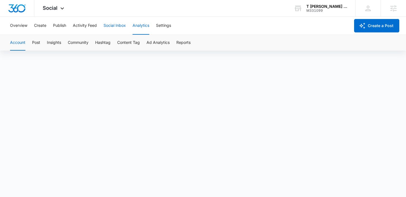
click at [117, 27] on button "Social Inbox" at bounding box center [115, 26] width 22 height 18
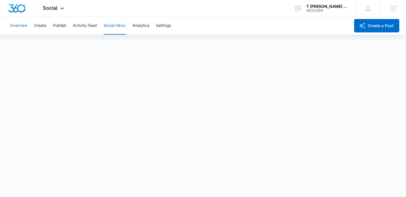
click at [23, 27] on button "Overview" at bounding box center [18, 26] width 17 height 18
click at [43, 23] on button "Create" at bounding box center [40, 26] width 12 height 18
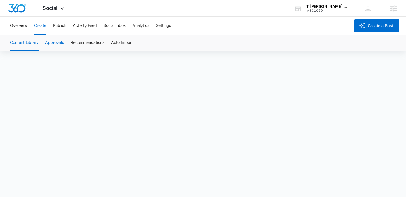
click at [56, 39] on button "Approvals" at bounding box center [54, 43] width 19 height 16
click at [53, 27] on button "Publish" at bounding box center [59, 26] width 13 height 18
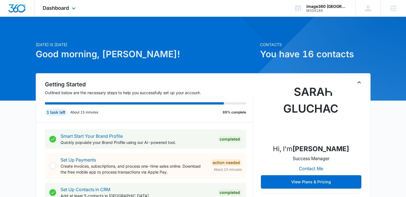
click at [74, 12] on div "Dashboard Apps Reputation CRM Email Social POS Content Ads Intelligence Files B…" at bounding box center [59, 8] width 51 height 16
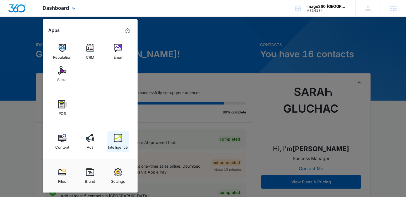
click at [123, 147] on div "Intelligence" at bounding box center [118, 145] width 20 height 7
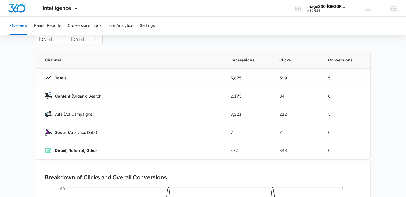
scroll to position [34, 0]
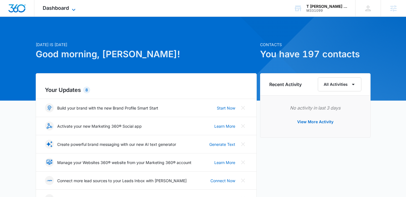
click at [67, 7] on span "Dashboard" at bounding box center [56, 8] width 26 height 6
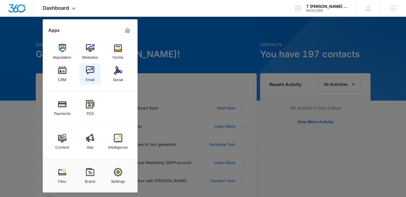
click at [84, 66] on link "Email" at bounding box center [90, 73] width 21 height 21
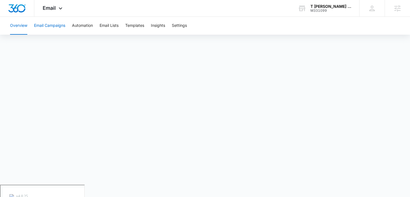
click at [58, 27] on button "Email Campaigns" at bounding box center [49, 26] width 31 height 18
click at [63, 12] on div "Email Apps Reputation Websites Forms CRM Email Social Payments POS Content Ads …" at bounding box center [53, 8] width 38 height 16
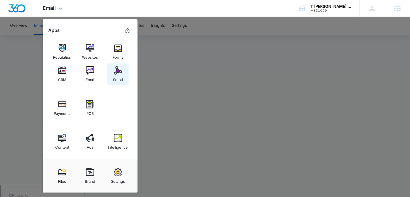
click at [110, 76] on link "Social" at bounding box center [117, 73] width 21 height 21
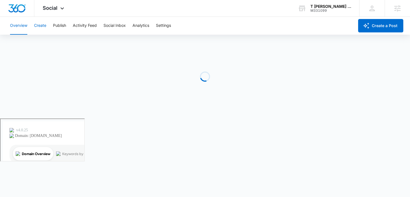
click at [43, 26] on button "Create" at bounding box center [40, 26] width 12 height 18
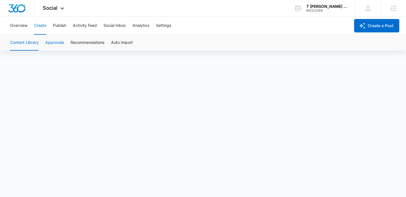
click at [56, 42] on button "Approvals" at bounding box center [54, 43] width 19 height 16
click at [29, 44] on button "Content Library" at bounding box center [24, 43] width 28 height 16
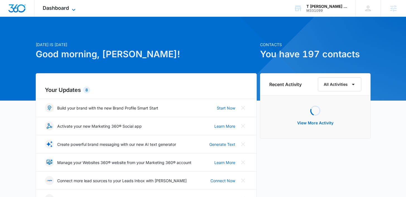
click at [71, 9] on icon at bounding box center [73, 9] width 7 height 7
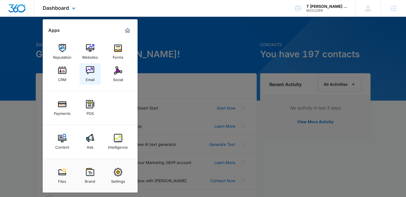
click at [89, 74] on img at bounding box center [90, 70] width 8 height 8
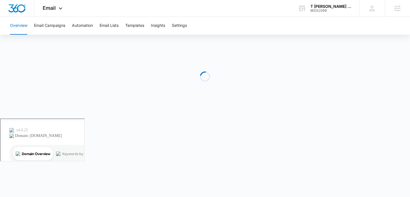
click at [126, 25] on div "Overview Email Campaigns Automation Email Lists Templates Insights Settings" at bounding box center [205, 26] width 397 height 18
click at [136, 27] on button "Templates" at bounding box center [134, 26] width 19 height 18
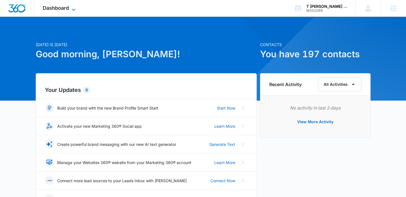
click at [54, 9] on span "Dashboard" at bounding box center [56, 8] width 26 height 6
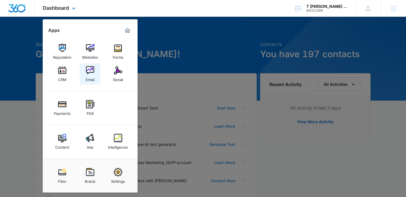
click at [89, 73] on img at bounding box center [90, 70] width 8 height 8
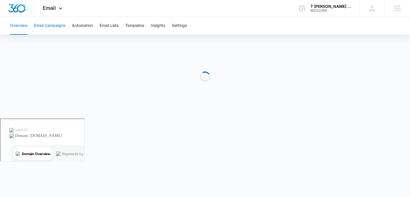
click at [41, 25] on button "Email Campaigns" at bounding box center [49, 26] width 31 height 18
